Goal: Information Seeking & Learning: Learn about a topic

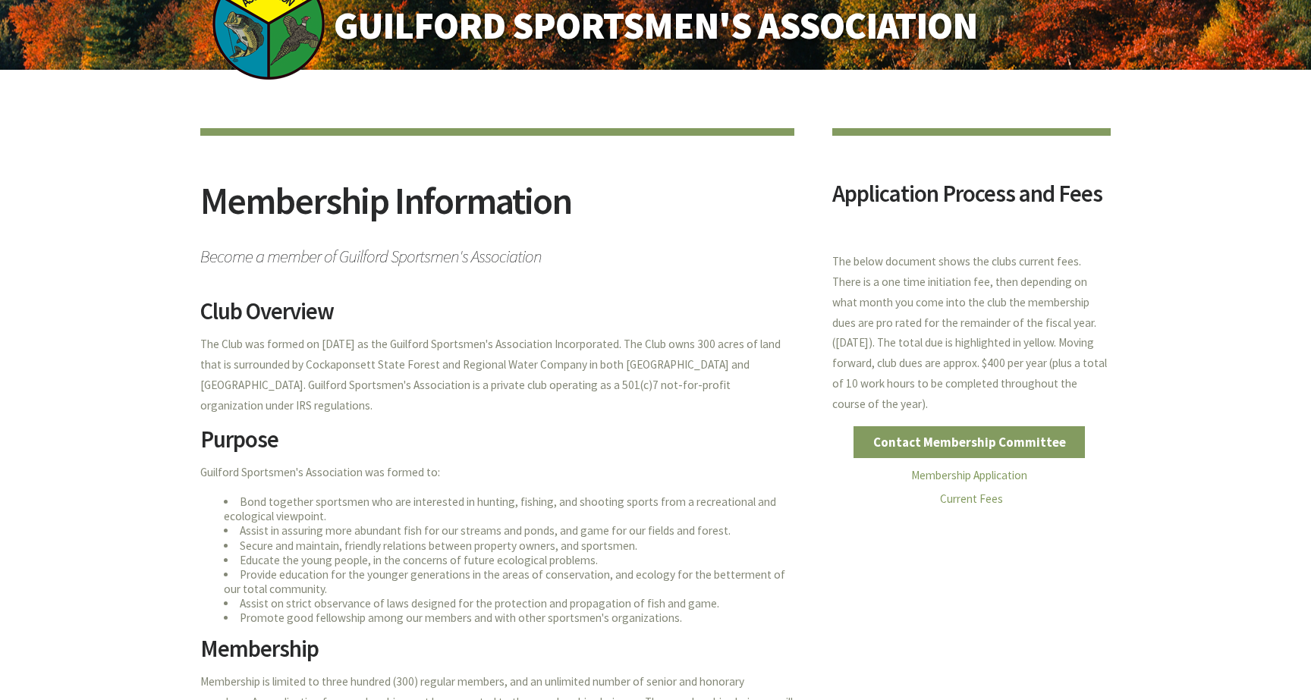
scroll to position [222, 0]
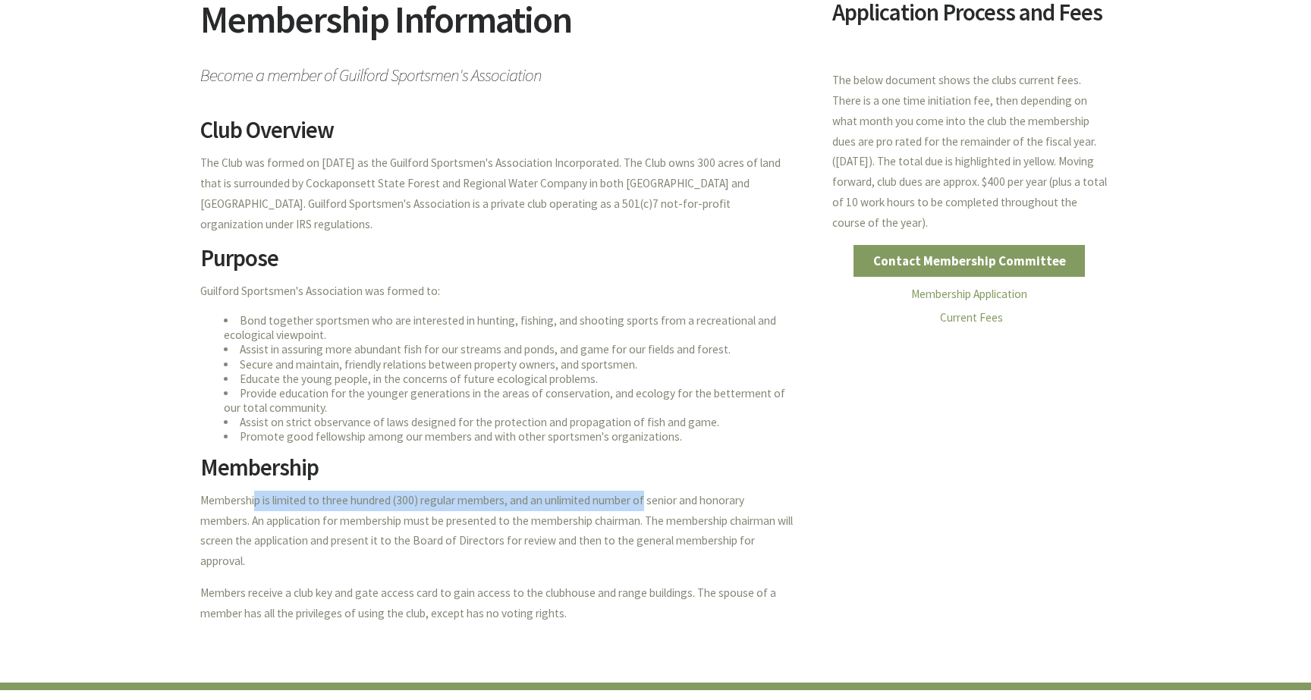
drag, startPoint x: 203, startPoint y: 478, endPoint x: 593, endPoint y: 469, distance: 389.9
click at [593, 491] on p "Membership is limited to three hundred (300) regular members, and an unlimited …" at bounding box center [497, 531] width 594 height 81
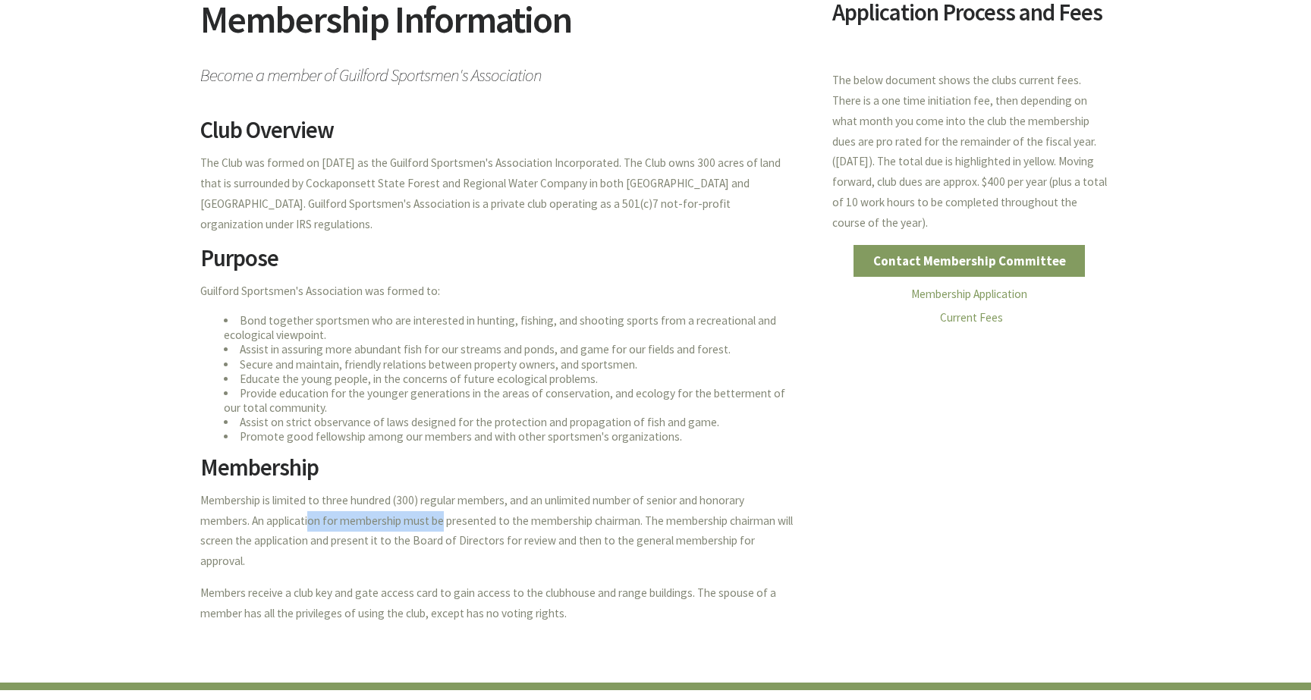
drag, startPoint x: 347, startPoint y: 495, endPoint x: 403, endPoint y: 495, distance: 55.4
click at [400, 496] on p "Membership is limited to three hundred (300) regular members, and an unlimited …" at bounding box center [497, 531] width 594 height 81
click at [404, 495] on p "Membership is limited to three hundred (300) regular members, and an unlimited …" at bounding box center [497, 531] width 594 height 81
drag, startPoint x: 306, startPoint y: 548, endPoint x: 479, endPoint y: 548, distance: 172.9
click at [478, 583] on p "Members receive a club key and gate access card to gain access to the clubhouse…" at bounding box center [497, 603] width 594 height 41
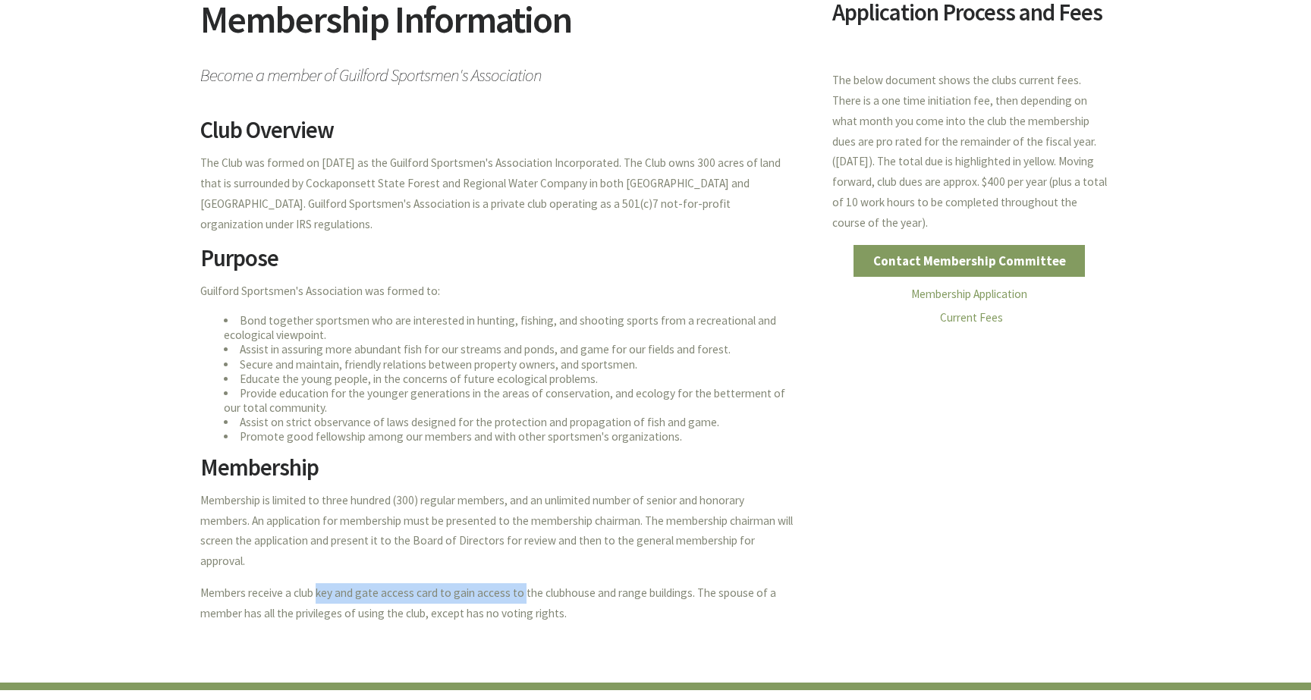
click at [479, 583] on p "Members receive a club key and gate access card to gain access to the clubhouse…" at bounding box center [497, 603] width 594 height 41
drag, startPoint x: 439, startPoint y: 551, endPoint x: 403, endPoint y: 550, distance: 36.4
click at [422, 583] on p "Members receive a club key and gate access card to gain access to the clubhouse…" at bounding box center [497, 603] width 594 height 41
click at [363, 583] on p "Members receive a club key and gate access card to gain access to the clubhouse…" at bounding box center [497, 603] width 594 height 41
drag, startPoint x: 374, startPoint y: 548, endPoint x: 577, endPoint y: 548, distance: 203.3
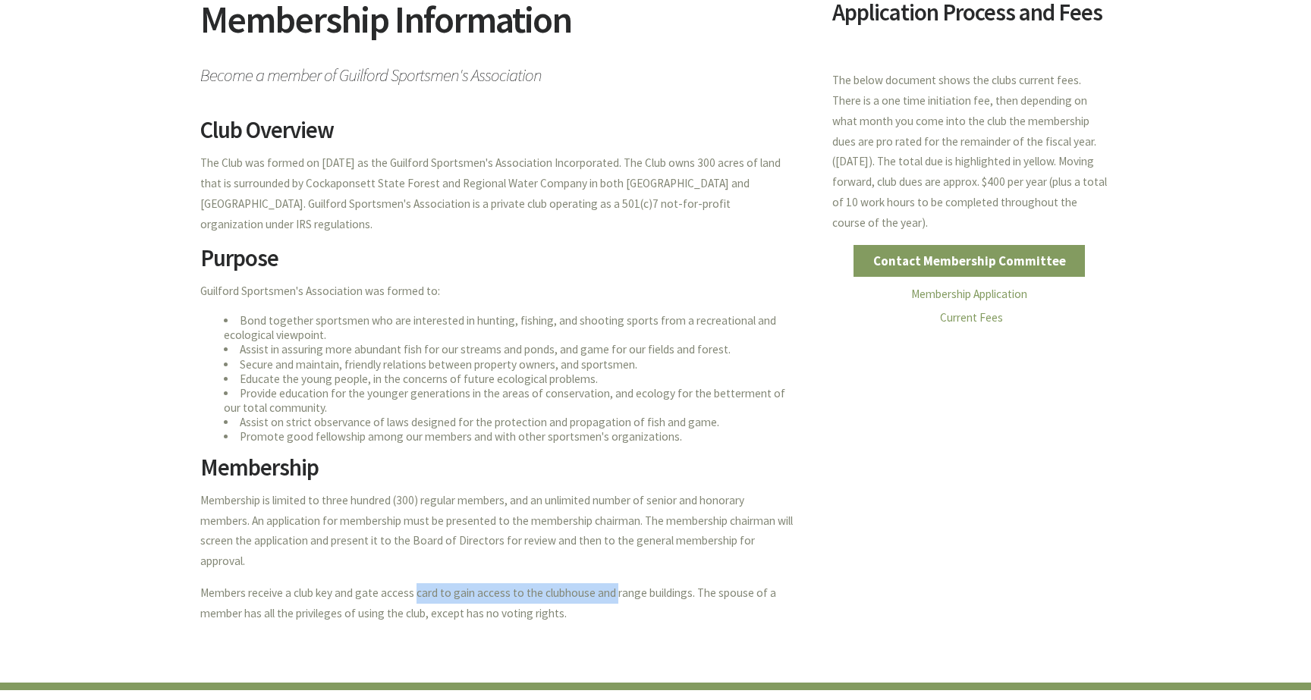
click at [573, 583] on p "Members receive a club key and gate access card to gain access to the clubhouse…" at bounding box center [497, 603] width 594 height 41
click at [577, 583] on p "Members receive a club key and gate access card to gain access to the clubhouse…" at bounding box center [497, 603] width 594 height 41
drag, startPoint x: 563, startPoint y: 564, endPoint x: 398, endPoint y: 536, distance: 166.8
click at [398, 583] on p "Members receive a club key and gate access card to gain access to the clubhouse…" at bounding box center [497, 603] width 594 height 41
click at [400, 583] on p "Members receive a club key and gate access card to gain access to the clubhouse…" at bounding box center [497, 603] width 594 height 41
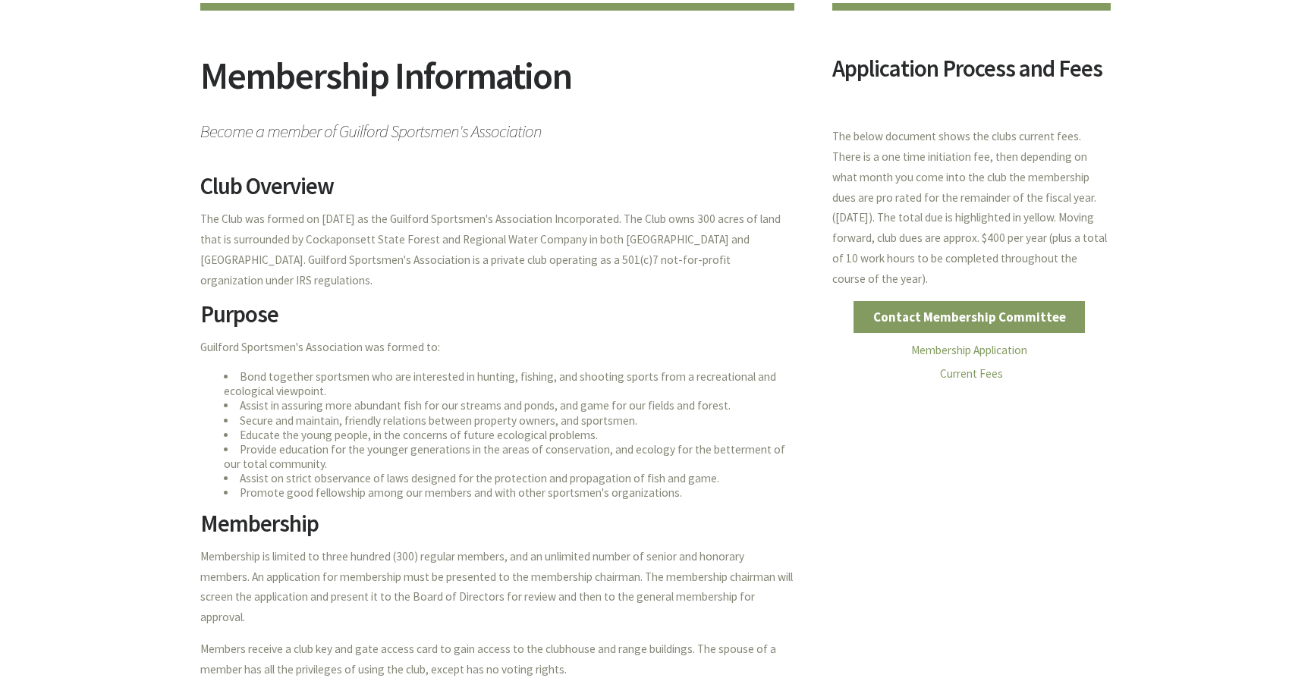
scroll to position [0, 0]
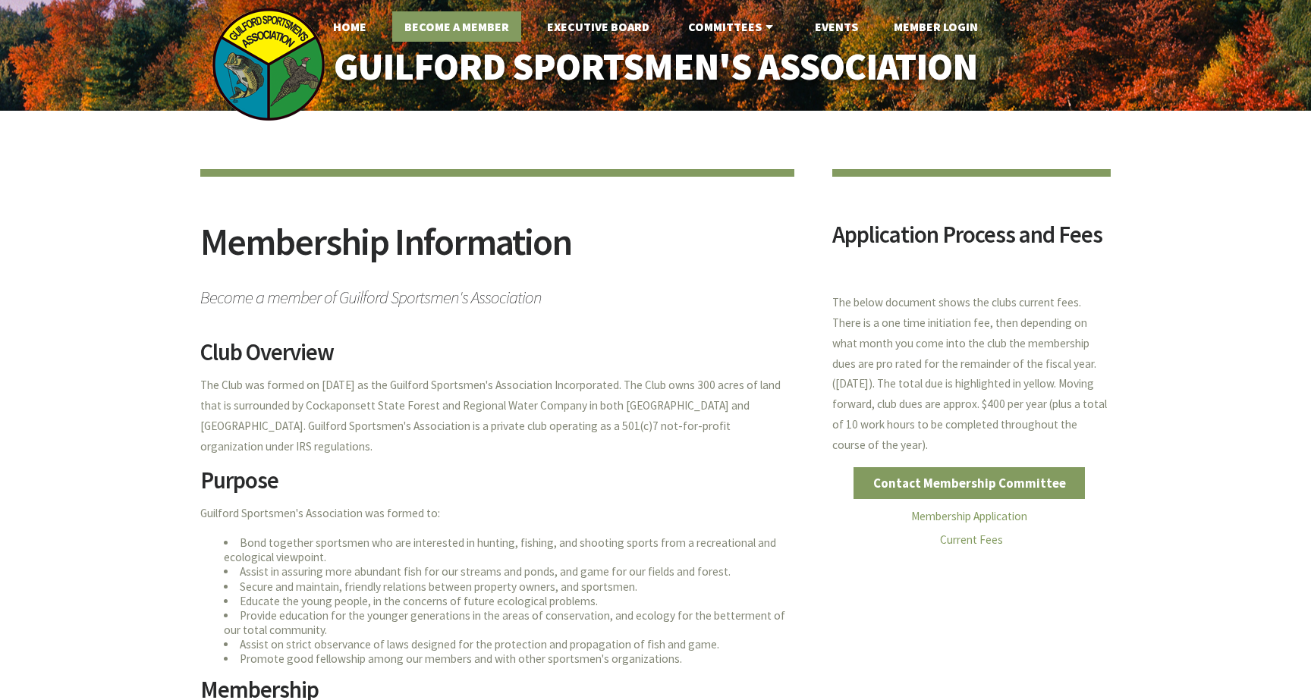
click at [466, 34] on link "Become A Member" at bounding box center [456, 26] width 129 height 30
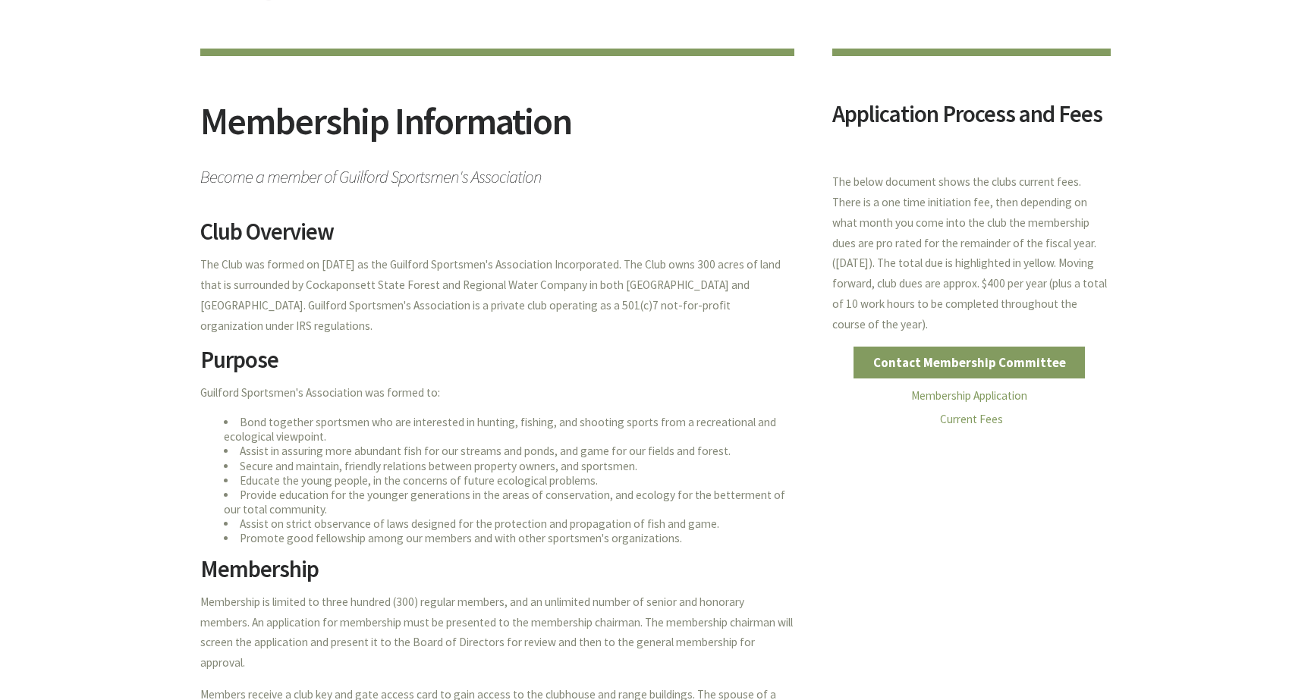
scroll to position [243, 0]
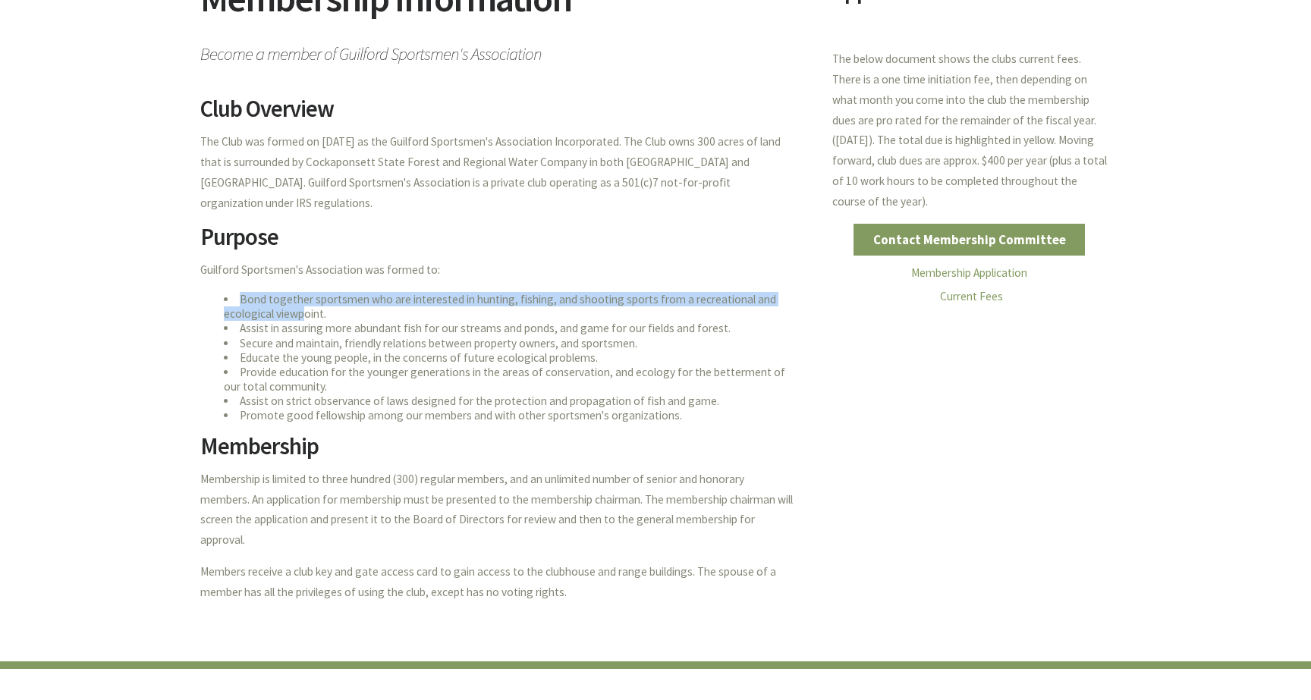
drag, startPoint x: 231, startPoint y: 270, endPoint x: 306, endPoint y: 291, distance: 78.0
click at [304, 292] on li "Bond together sportsmen who are interested in hunting, fishing, and shooting sp…" at bounding box center [509, 306] width 571 height 29
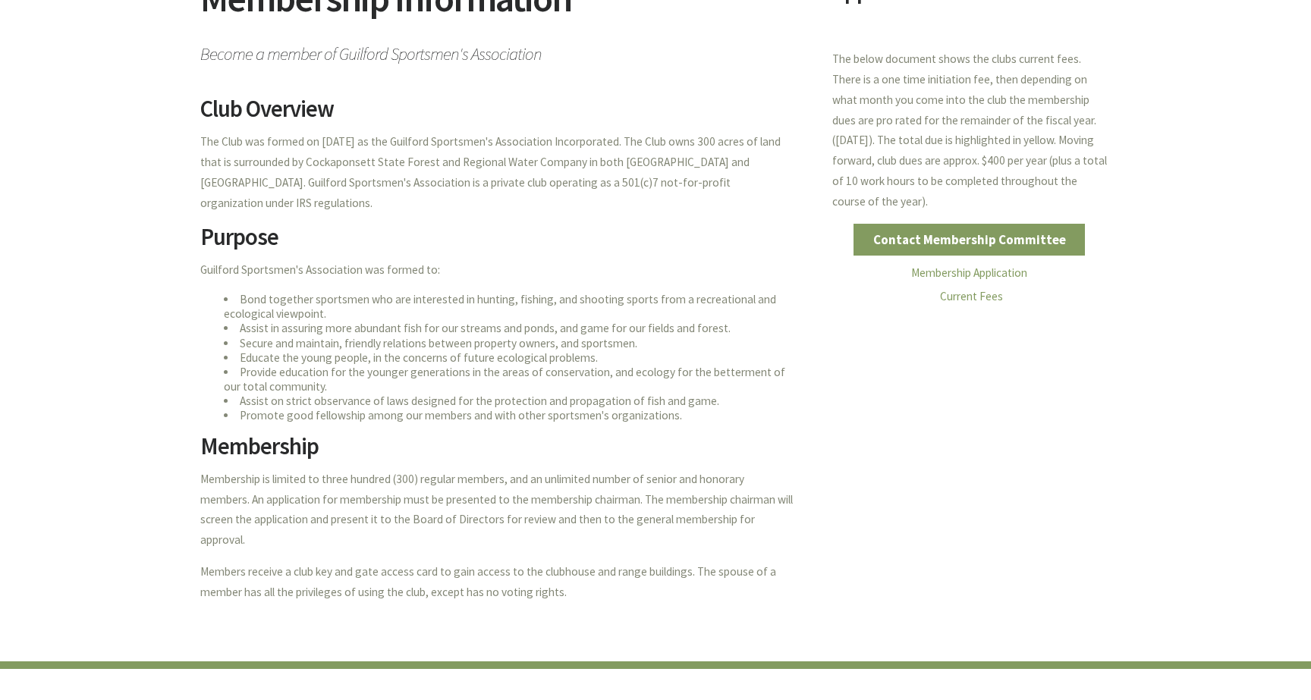
click at [308, 294] on li "Bond together sportsmen who are interested in hunting, fishing, and shooting sp…" at bounding box center [509, 306] width 571 height 29
drag, startPoint x: 244, startPoint y: 304, endPoint x: 460, endPoint y: 309, distance: 215.5
click at [460, 321] on li "Assist in assuring more abundant fish for our streams and ponds, and game for o…" at bounding box center [509, 328] width 571 height 14
drag, startPoint x: 459, startPoint y: 309, endPoint x: 432, endPoint y: 316, distance: 27.4
click at [457, 321] on li "Assist in assuring more abundant fish for our streams and ponds, and game for o…" at bounding box center [509, 328] width 571 height 14
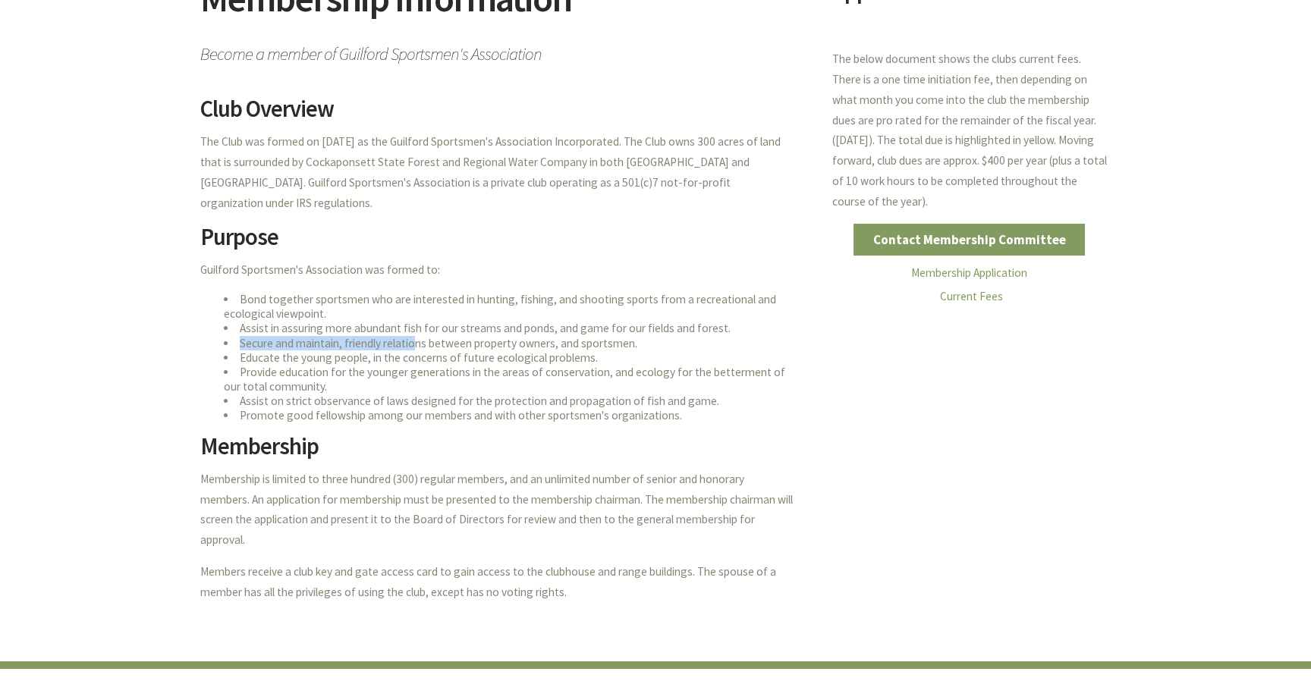
drag, startPoint x: 232, startPoint y: 318, endPoint x: 413, endPoint y: 317, distance: 180.5
click at [413, 336] on li "Secure and maintain, friendly relations between property owners, and sportsmen." at bounding box center [509, 343] width 571 height 14
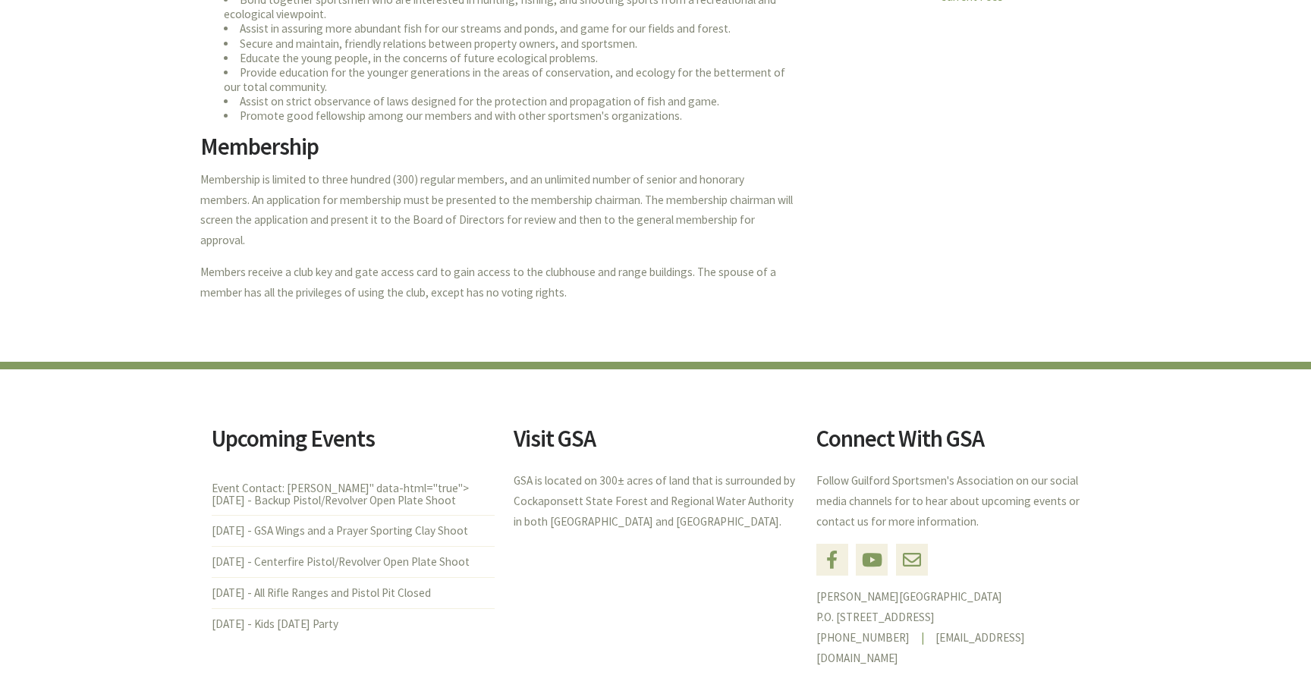
scroll to position [546, 0]
